Goal: Find specific page/section: Locate item on page

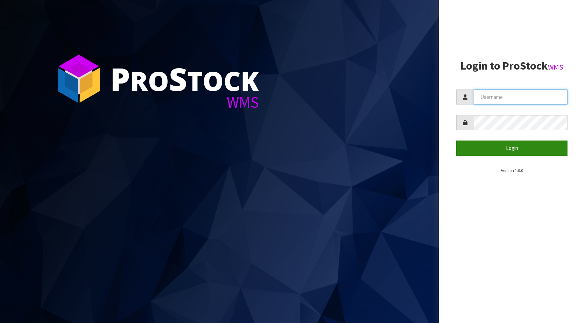
type input "KitchenAid"
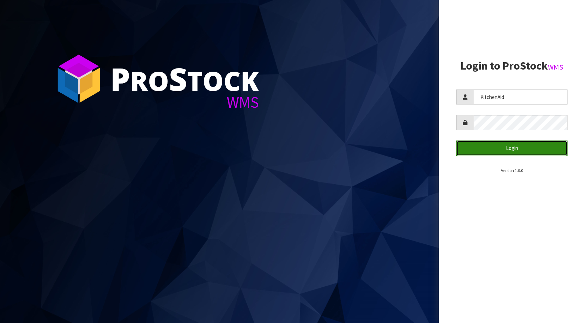
click at [517, 148] on button "Login" at bounding box center [511, 148] width 111 height 15
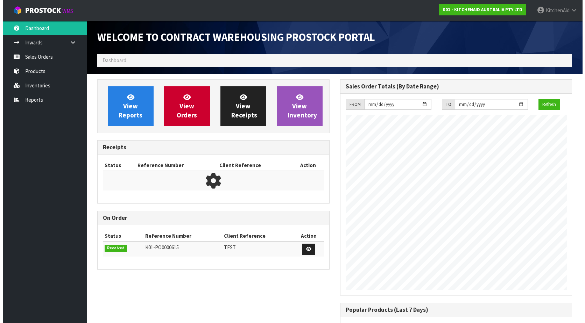
scroll to position [388, 242]
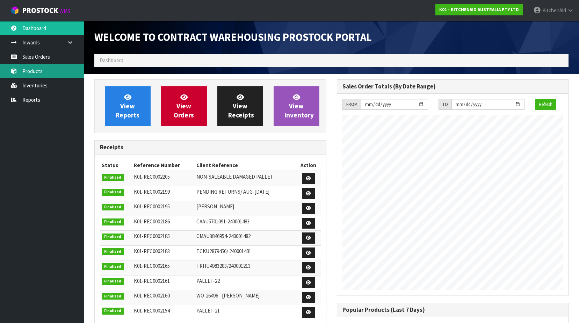
click at [40, 76] on link "Products" at bounding box center [42, 71] width 84 height 14
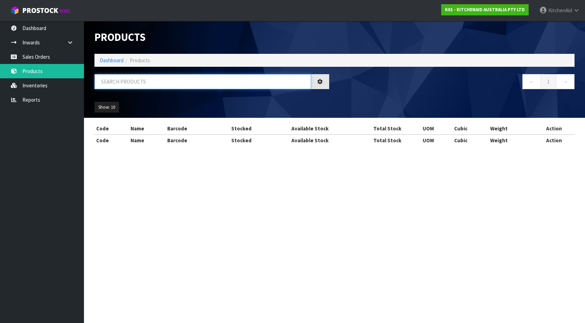
click at [131, 79] on input "text" at bounding box center [202, 81] width 216 height 15
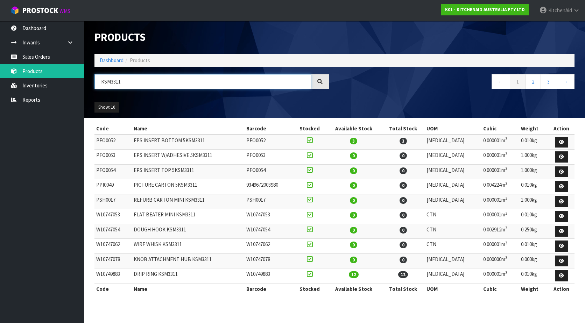
click at [99, 84] on input "KSM3311" at bounding box center [202, 81] width 216 height 15
click at [159, 81] on input "5KSM3311" at bounding box center [202, 81] width 216 height 15
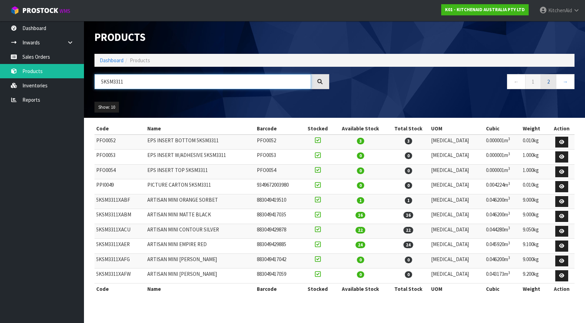
type input "5KSM3311"
click at [546, 84] on link "2" at bounding box center [548, 81] width 16 height 15
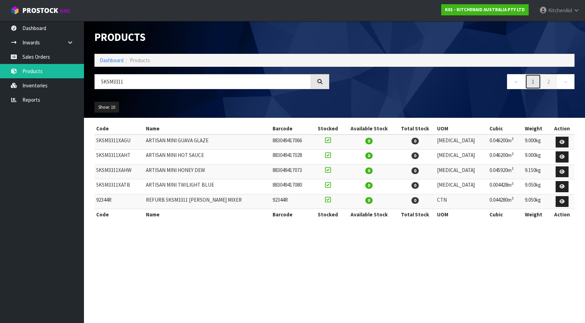
click at [532, 83] on link "1" at bounding box center [533, 81] width 16 height 15
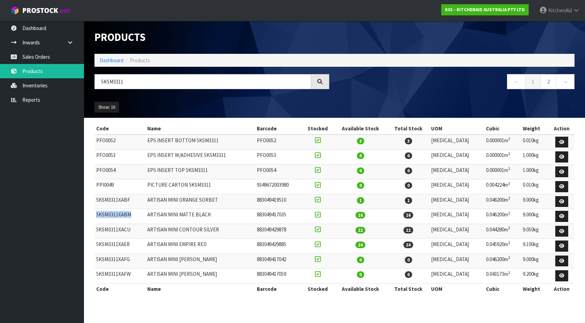
drag, startPoint x: 137, startPoint y: 218, endPoint x: 95, endPoint y: 220, distance: 42.0
click at [95, 220] on td "5KSM3311XABM" at bounding box center [119, 216] width 51 height 15
copy td "5KSM3311XABM"
